Goal: Share content: Share content

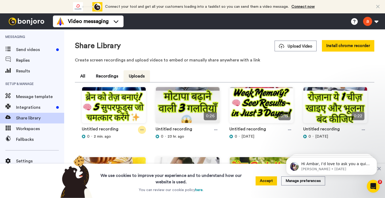
click at [141, 128] on div at bounding box center [142, 130] width 8 height 8
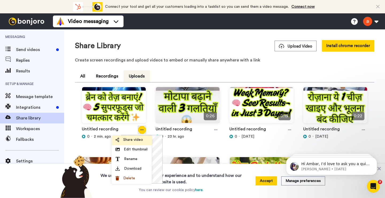
click at [133, 143] on li "Share video" at bounding box center [132, 141] width 40 height 10
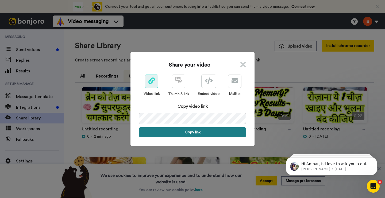
click at [192, 131] on button "Copy link" at bounding box center [192, 132] width 107 height 10
